Goal: Task Accomplishment & Management: Manage account settings

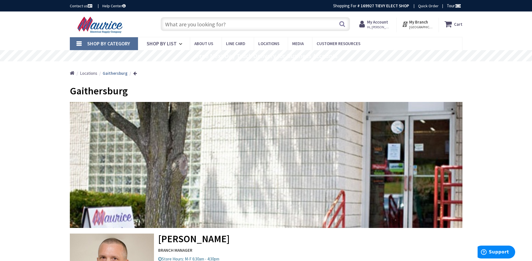
click at [374, 24] on strong "My Account" at bounding box center [377, 21] width 21 height 5
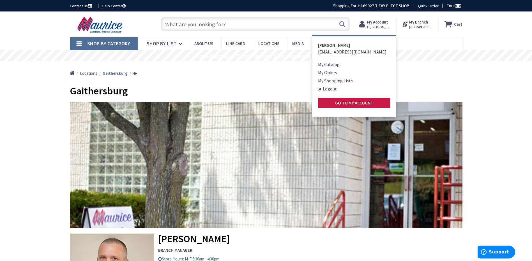
click at [333, 73] on link "My Orders" at bounding box center [327, 72] width 19 height 7
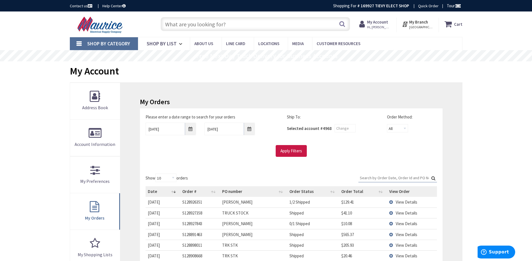
type input "[PERSON_NAME][GEOGRAPHIC_DATA], [GEOGRAPHIC_DATA]"
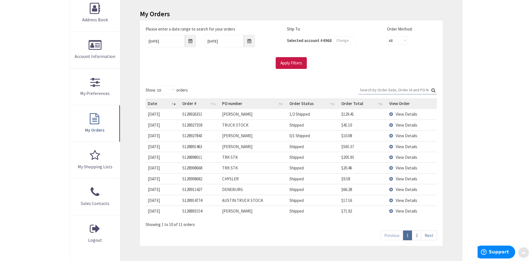
scroll to position [112, 0]
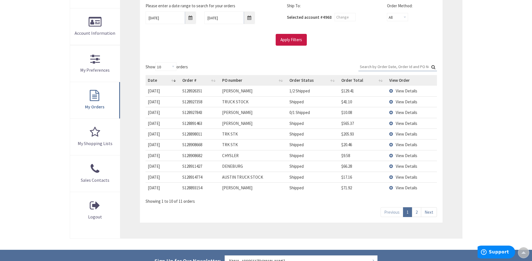
click at [417, 212] on link "2" at bounding box center [416, 212] width 9 height 10
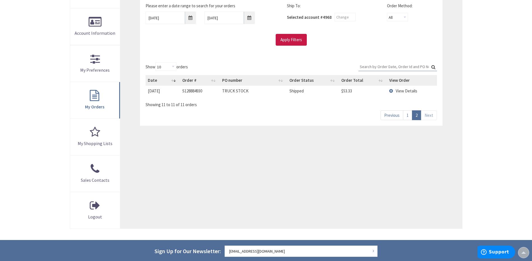
click at [408, 114] on link "1" at bounding box center [407, 115] width 9 height 10
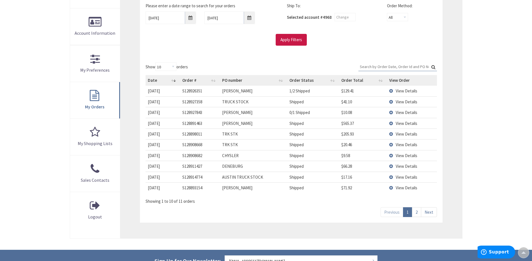
click at [391, 167] on td "View Details" at bounding box center [412, 166] width 50 height 11
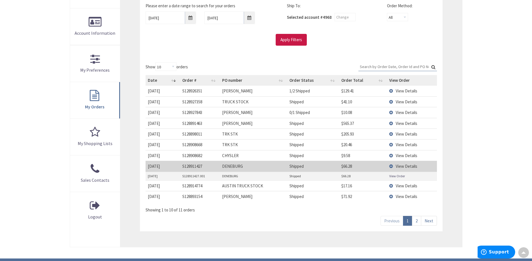
click at [397, 177] on link "View Order" at bounding box center [397, 176] width 16 height 5
click at [392, 168] on td "View Details" at bounding box center [412, 166] width 50 height 11
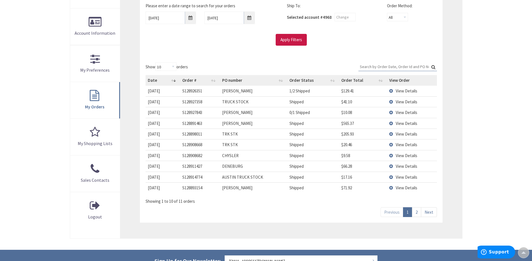
click at [390, 156] on td "View Details" at bounding box center [412, 155] width 50 height 11
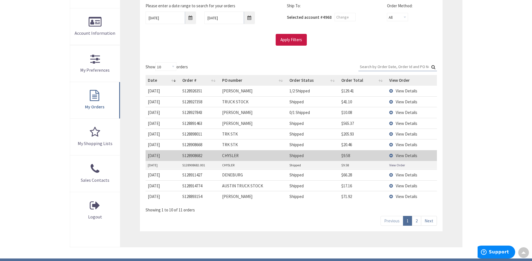
click at [391, 123] on td "View Details" at bounding box center [412, 123] width 50 height 11
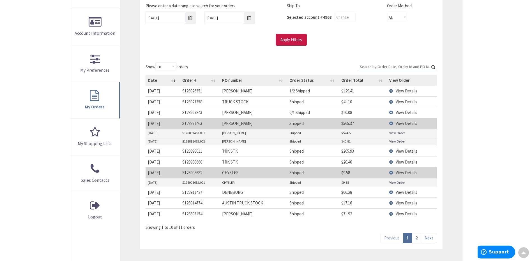
click at [391, 142] on link "View Order" at bounding box center [397, 141] width 16 height 5
click at [392, 124] on td "View Details" at bounding box center [412, 123] width 50 height 11
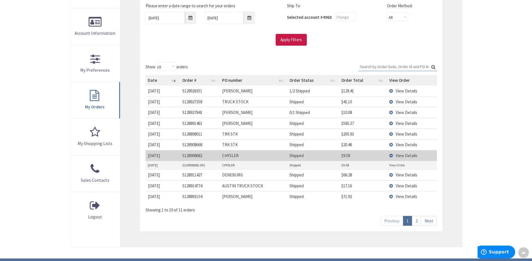
click at [392, 114] on td "View Details" at bounding box center [412, 112] width 50 height 11
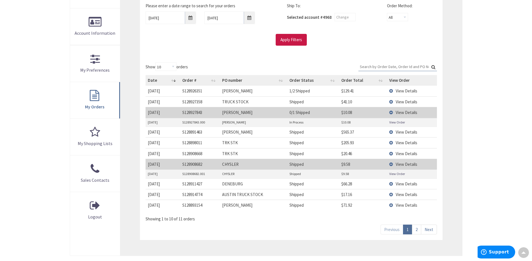
click at [391, 184] on td "View Details" at bounding box center [412, 184] width 50 height 11
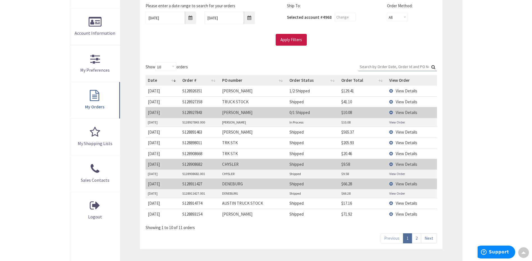
click at [391, 185] on td "View Details" at bounding box center [412, 184] width 50 height 11
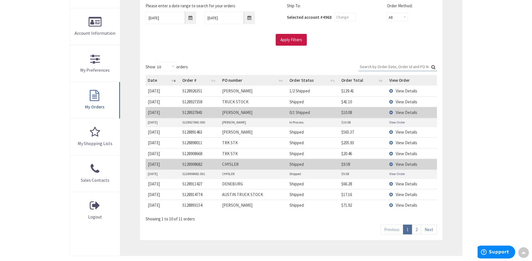
click at [394, 176] on link "View Order" at bounding box center [397, 174] width 16 height 5
click at [394, 165] on td "View Details" at bounding box center [412, 164] width 50 height 11
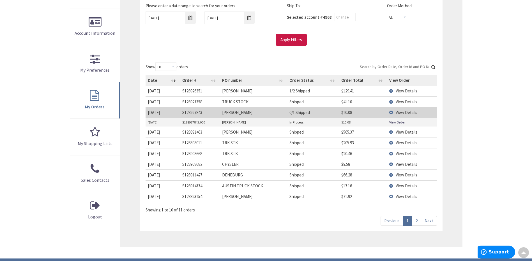
click at [396, 123] on link "View Order" at bounding box center [397, 122] width 16 height 5
click at [392, 112] on td "View Details" at bounding box center [412, 112] width 50 height 11
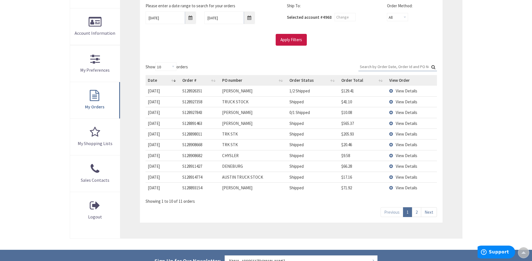
click at [391, 91] on td "View Details" at bounding box center [412, 91] width 50 height 10
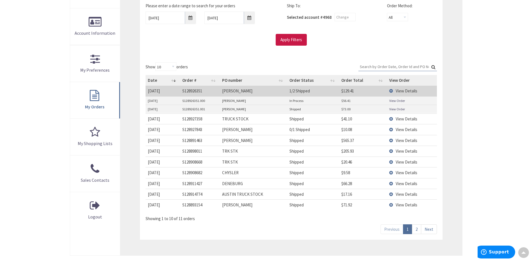
click at [403, 108] on link "View Order" at bounding box center [397, 109] width 16 height 5
click at [405, 100] on td "View Order" at bounding box center [412, 101] width 50 height 8
click at [399, 101] on link "View Order" at bounding box center [397, 100] width 16 height 5
click at [390, 92] on td "View Details" at bounding box center [412, 91] width 50 height 10
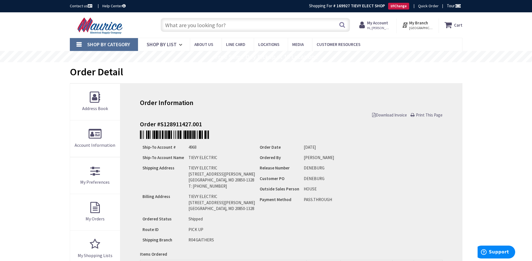
click at [393, 115] on span "Download Invoice" at bounding box center [389, 114] width 35 height 5
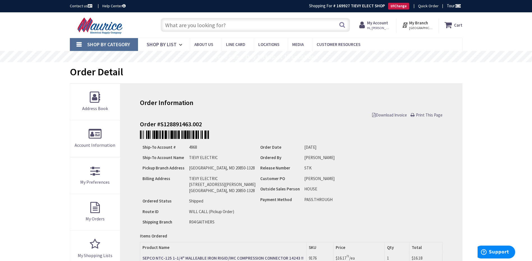
click at [390, 114] on span "Download Invoice" at bounding box center [389, 114] width 35 height 5
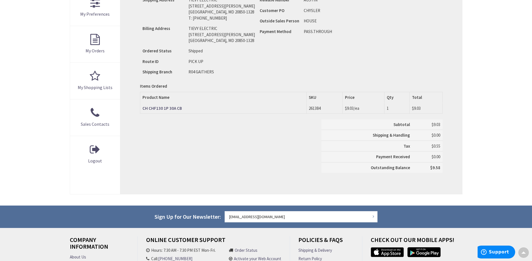
scroll to position [28, 0]
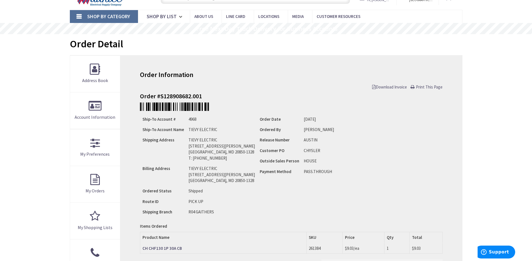
click at [386, 88] on span "Download Invoice" at bounding box center [389, 86] width 35 height 5
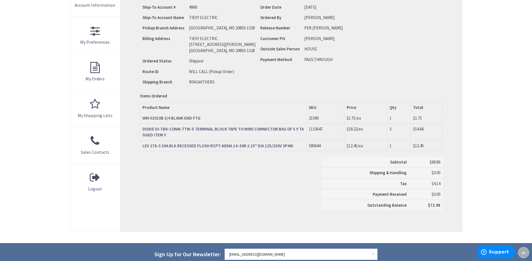
scroll to position [141, 0]
